Goal: Check status

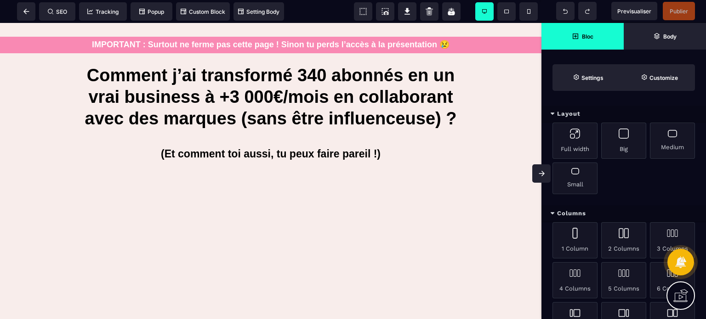
click at [536, 175] on span at bounding box center [541, 174] width 18 height 18
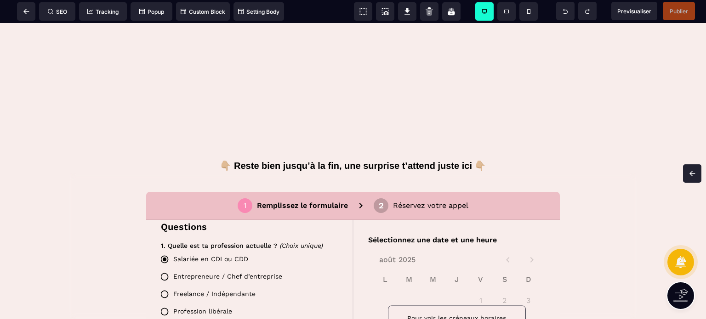
scroll to position [279, 0]
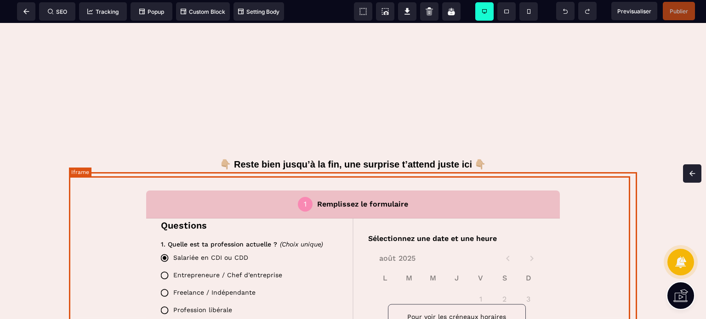
scroll to position [300, 0]
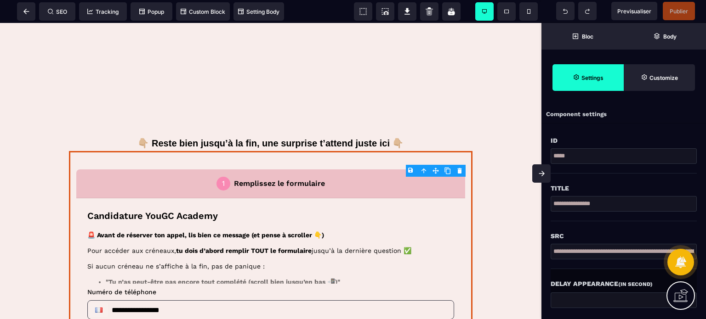
click at [534, 171] on span at bounding box center [541, 174] width 18 height 18
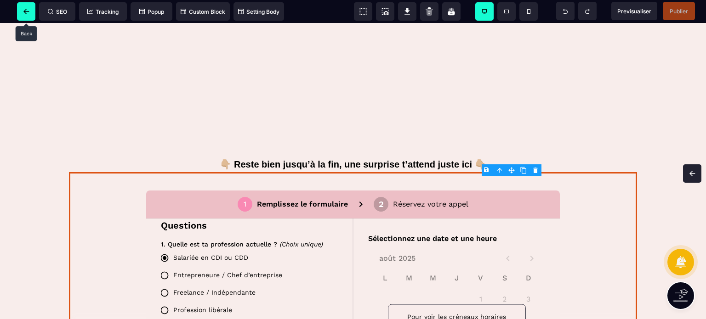
click at [21, 11] on span at bounding box center [26, 11] width 18 height 18
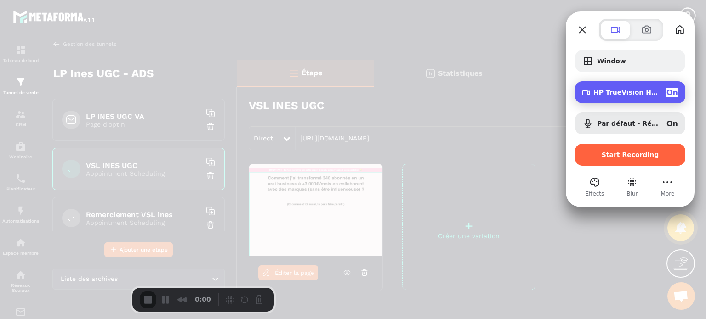
click at [603, 98] on div "HP TrueVision HD Camera (30c9:0064) On" at bounding box center [630, 92] width 110 height 22
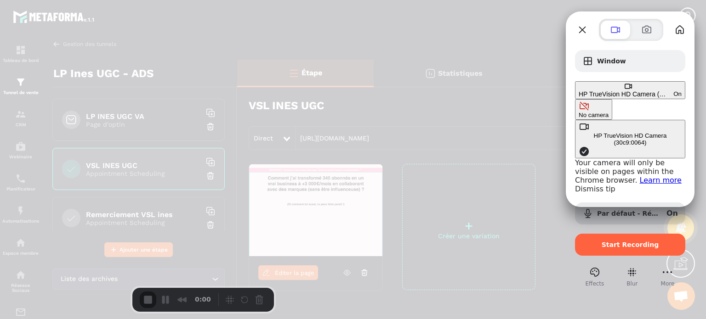
click at [575, 99] on button "No camera" at bounding box center [593, 109] width 37 height 21
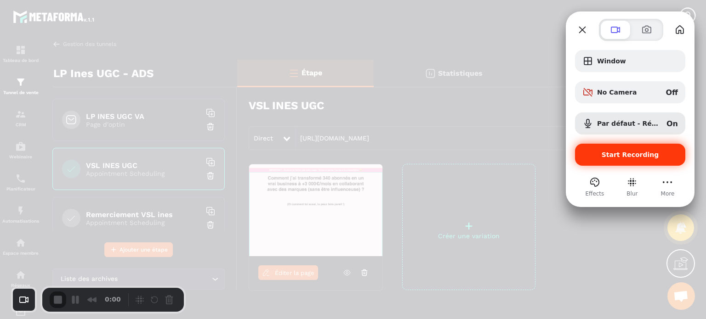
click at [600, 152] on span "Start Recording" at bounding box center [630, 154] width 96 height 7
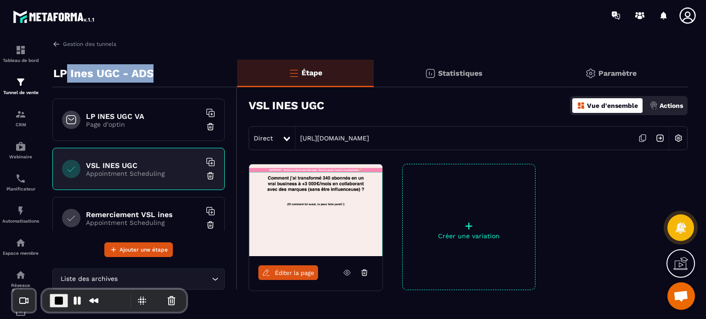
drag, startPoint x: 154, startPoint y: 74, endPoint x: 68, endPoint y: 74, distance: 85.9
click at [68, 74] on div "LP Ines UGC - ADS" at bounding box center [144, 74] width 185 height 28
click at [140, 129] on div "LP INES UGC VA Page d'optin" at bounding box center [138, 120] width 172 height 42
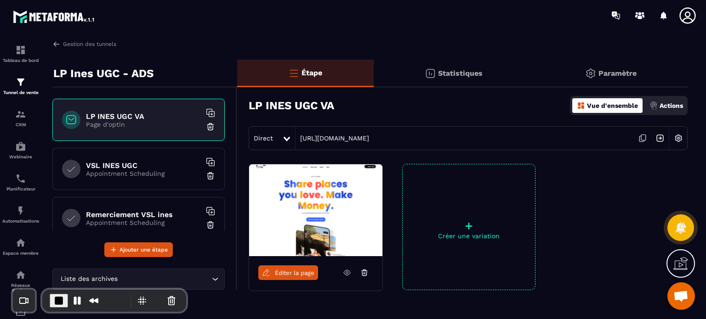
click at [457, 77] on p "Statistiques" at bounding box center [460, 73] width 45 height 9
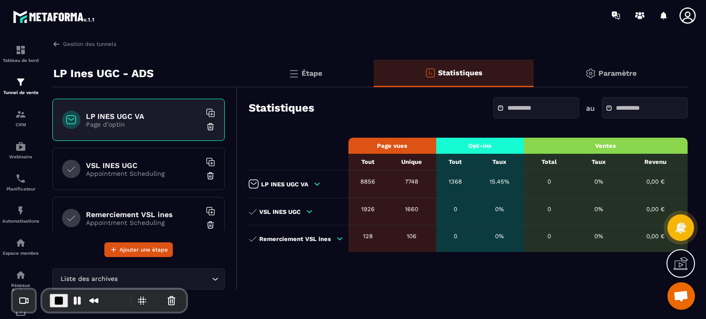
click at [507, 112] on input "text" at bounding box center [539, 108] width 64 height 7
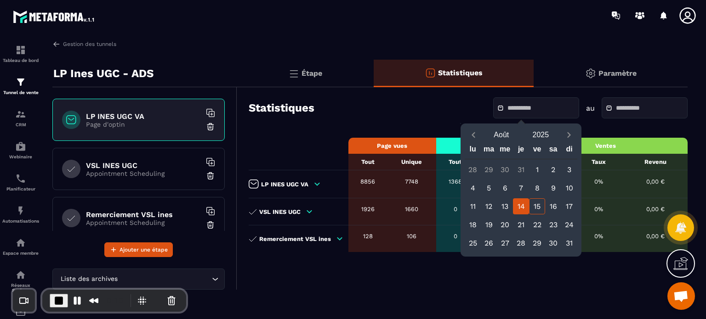
click at [518, 209] on div "14" at bounding box center [521, 207] width 16 height 16
type input "**********"
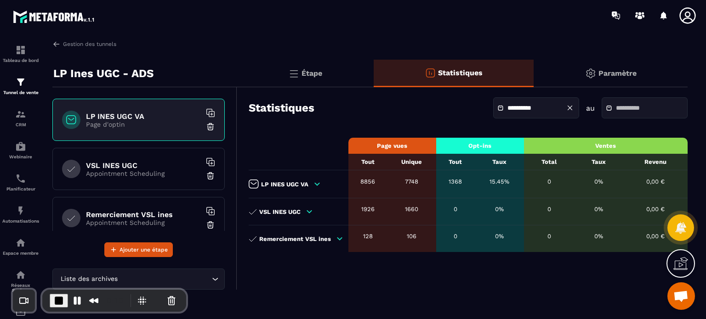
click at [631, 106] on input "text" at bounding box center [648, 108] width 64 height 7
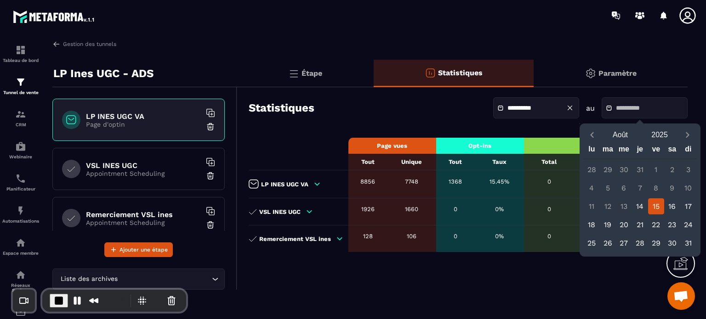
click at [653, 206] on div "15" at bounding box center [656, 207] width 16 height 16
type input "**********"
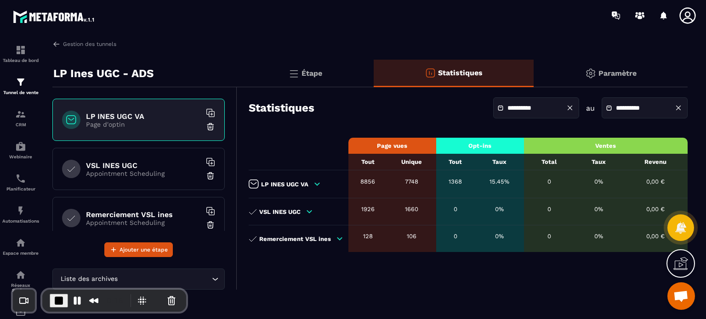
click at [378, 121] on div "**********" at bounding box center [468, 108] width 439 height 32
click at [313, 184] on icon at bounding box center [317, 184] width 8 height 8
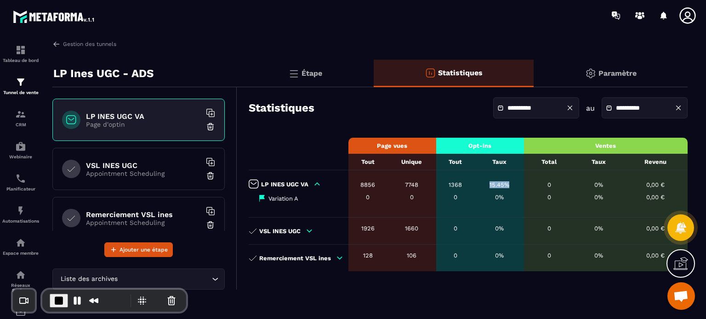
drag, startPoint x: 487, startPoint y: 184, endPoint x: 505, endPoint y: 185, distance: 18.0
click at [505, 185] on div "15.45%" at bounding box center [499, 185] width 40 height 7
click at [417, 110] on div "**********" at bounding box center [468, 108] width 439 height 32
click at [133, 168] on h6 "VSL INES UGC" at bounding box center [143, 165] width 115 height 9
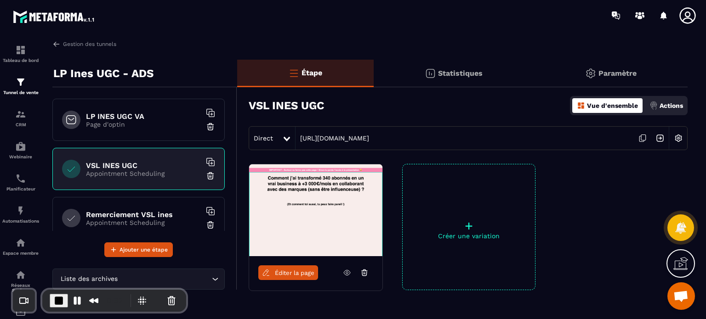
click at [345, 273] on icon at bounding box center [347, 273] width 8 height 8
click at [285, 273] on span "Éditer la page" at bounding box center [295, 273] width 40 height 7
